Goal: Task Accomplishment & Management: Manage account settings

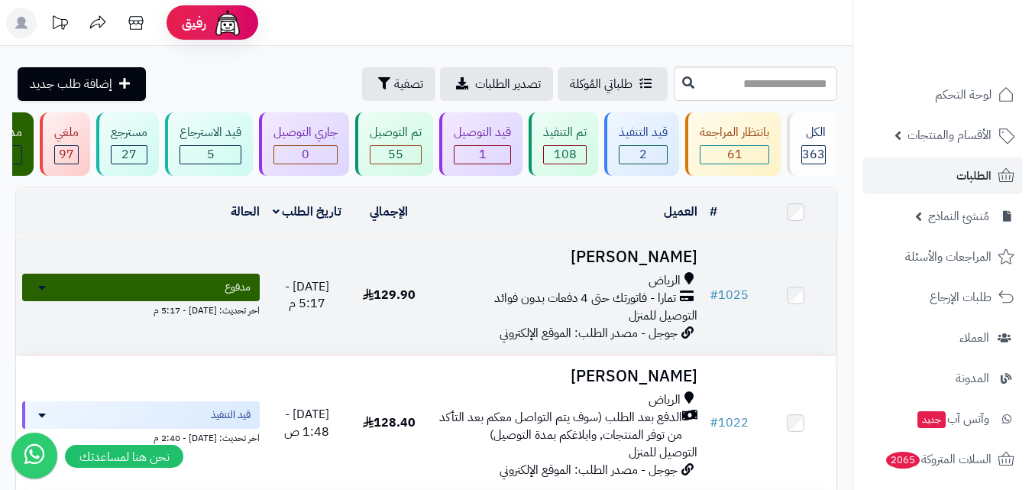
click at [568, 305] on span "تمارا - فاتورتك حتى 4 دفعات بدون فوائد" at bounding box center [585, 299] width 182 height 18
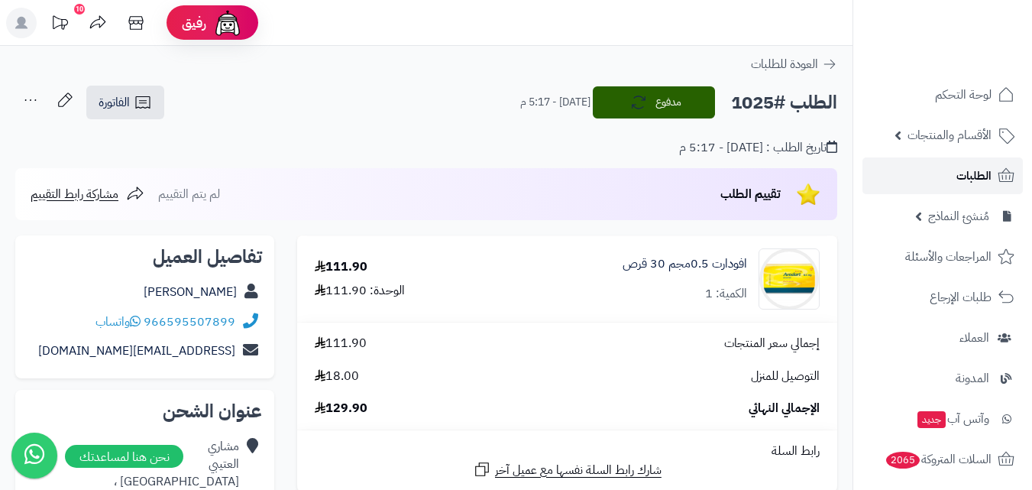
click at [990, 172] on span "الطلبات" at bounding box center [973, 175] width 35 height 21
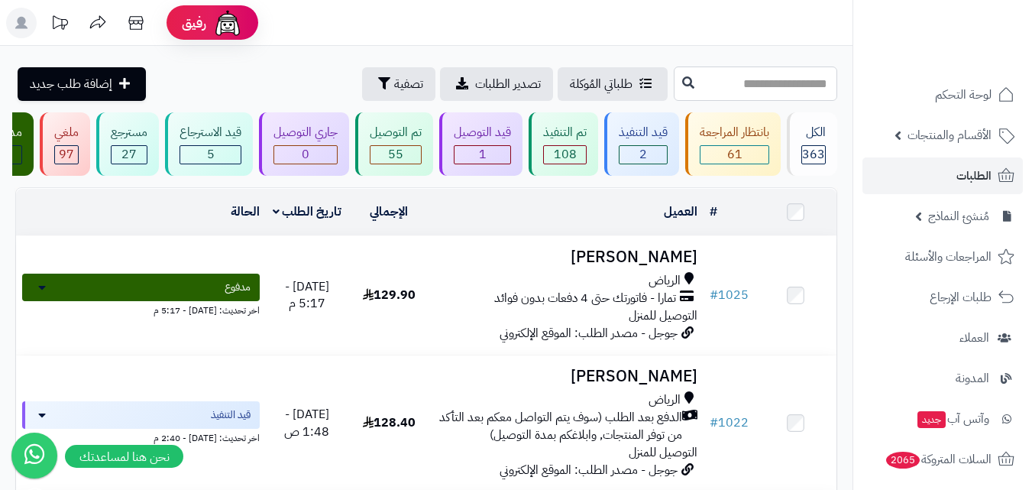
click at [691, 83] on input "text" at bounding box center [755, 83] width 163 height 34
